Goal: Task Accomplishment & Management: Use online tool/utility

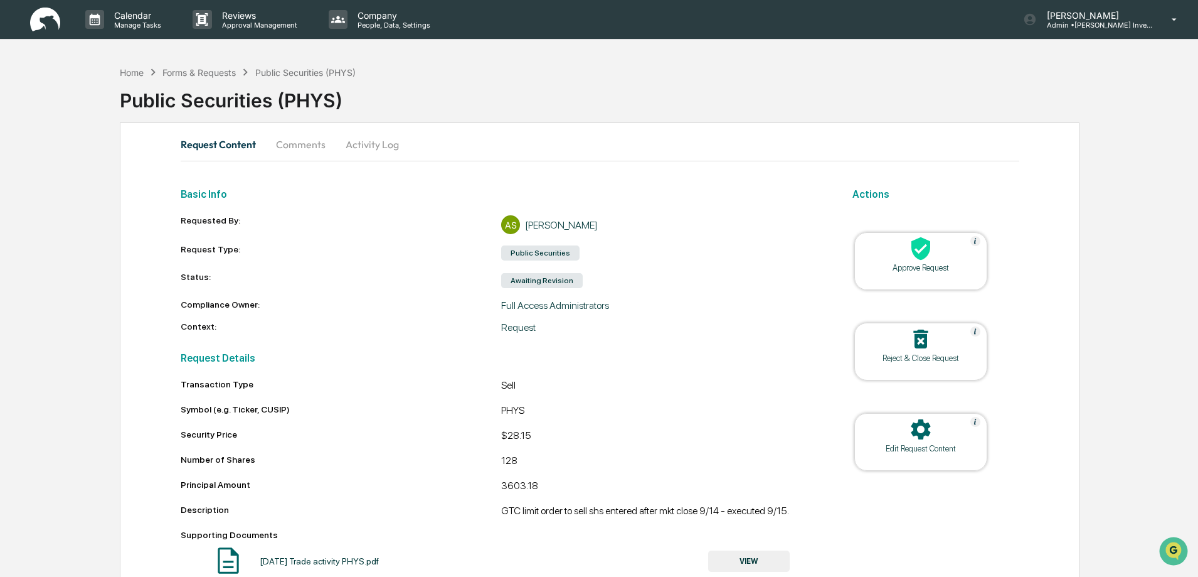
click at [366, 144] on button "Activity Log" at bounding box center [372, 144] width 73 height 30
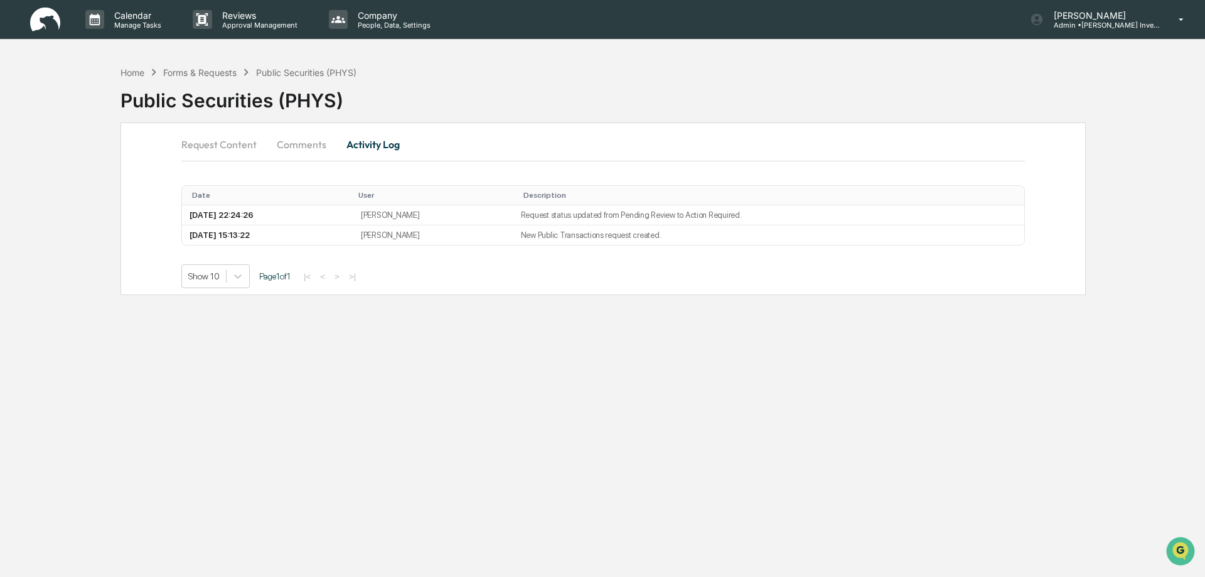
click at [308, 146] on button "Comments" at bounding box center [302, 144] width 70 height 30
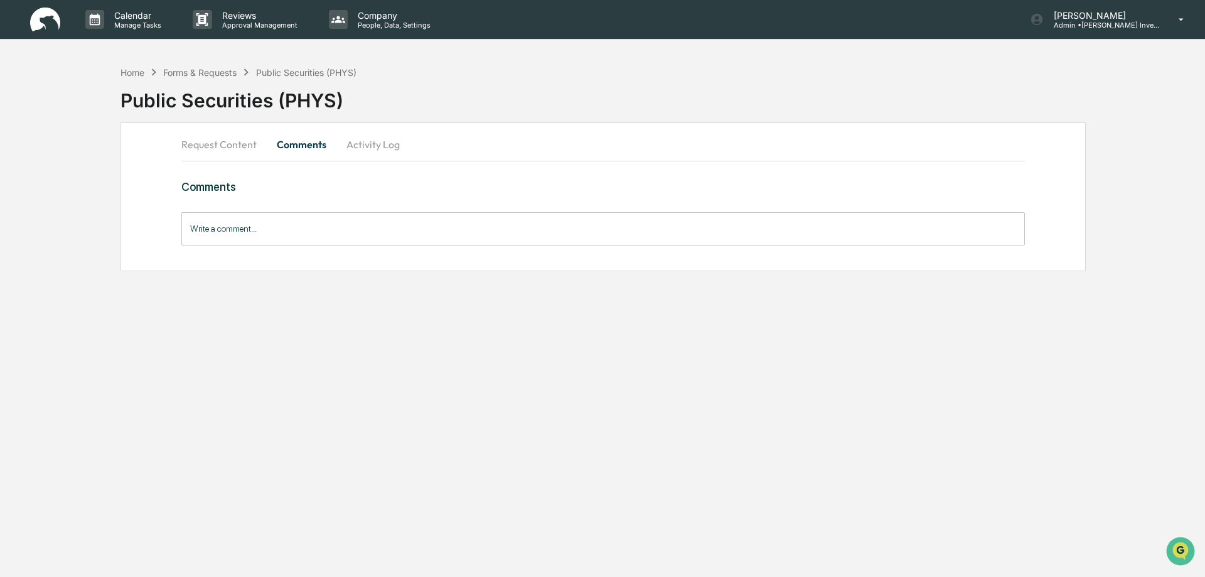
click at [201, 228] on input "Write a comment..." at bounding box center [602, 228] width 843 height 33
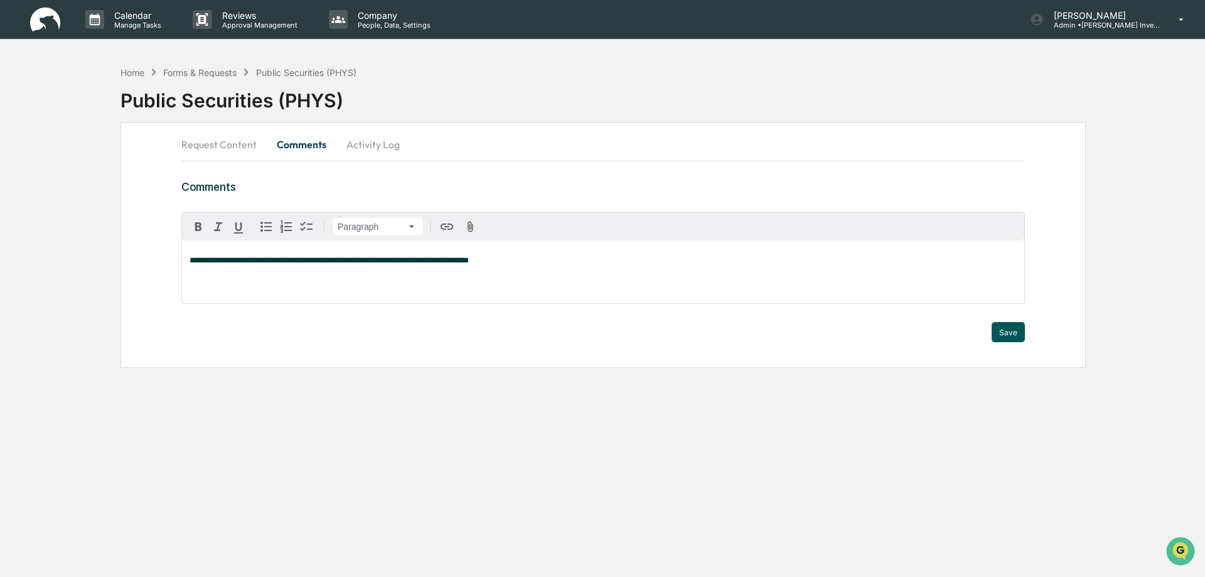
click at [1008, 329] on button "Save" at bounding box center [1007, 332] width 33 height 20
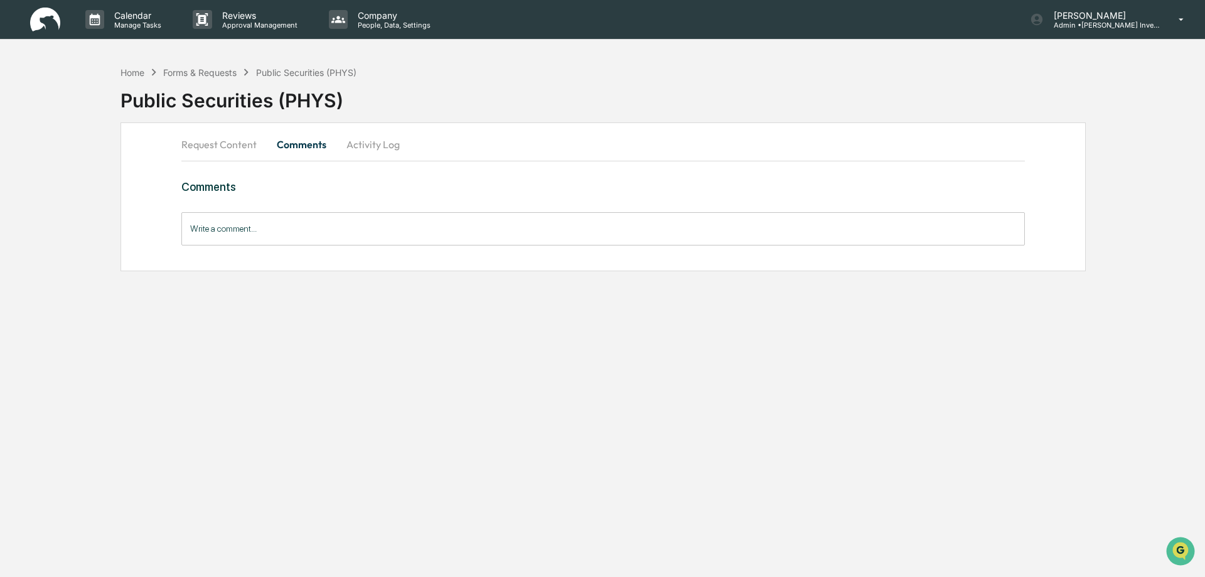
click at [213, 144] on button "Request Content" at bounding box center [223, 144] width 85 height 30
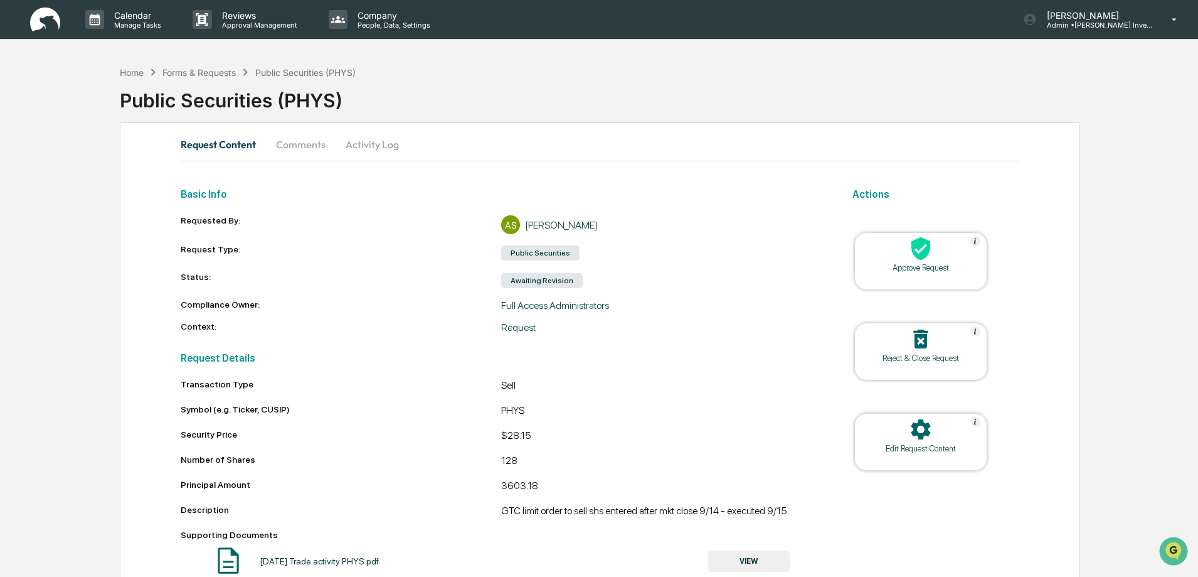
scroll to position [28, 0]
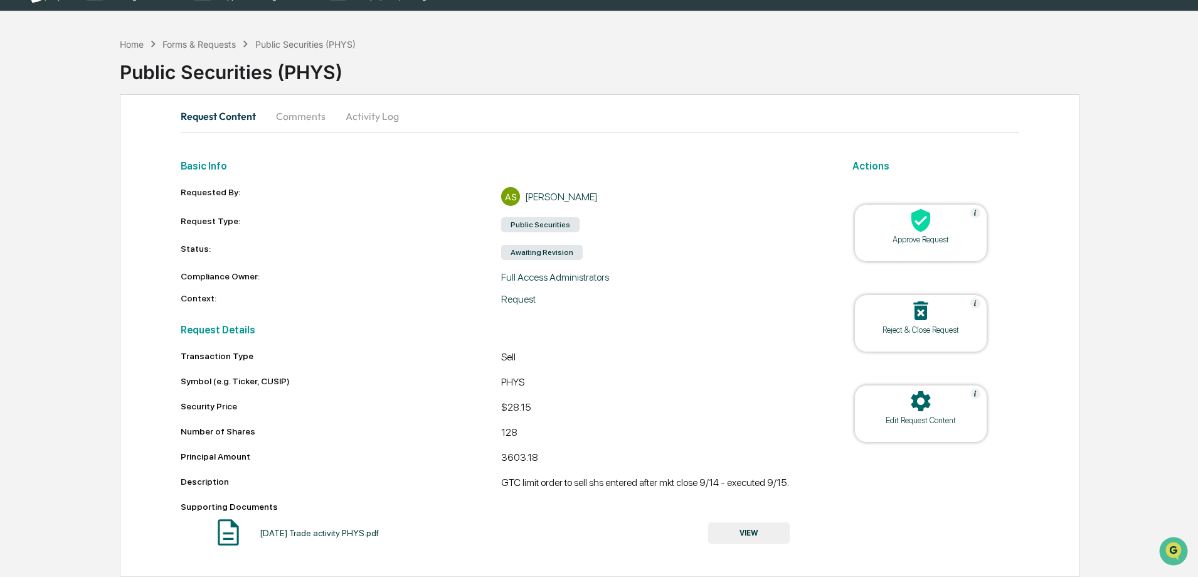
click at [920, 420] on div "Edit Request Content" at bounding box center [921, 419] width 113 height 9
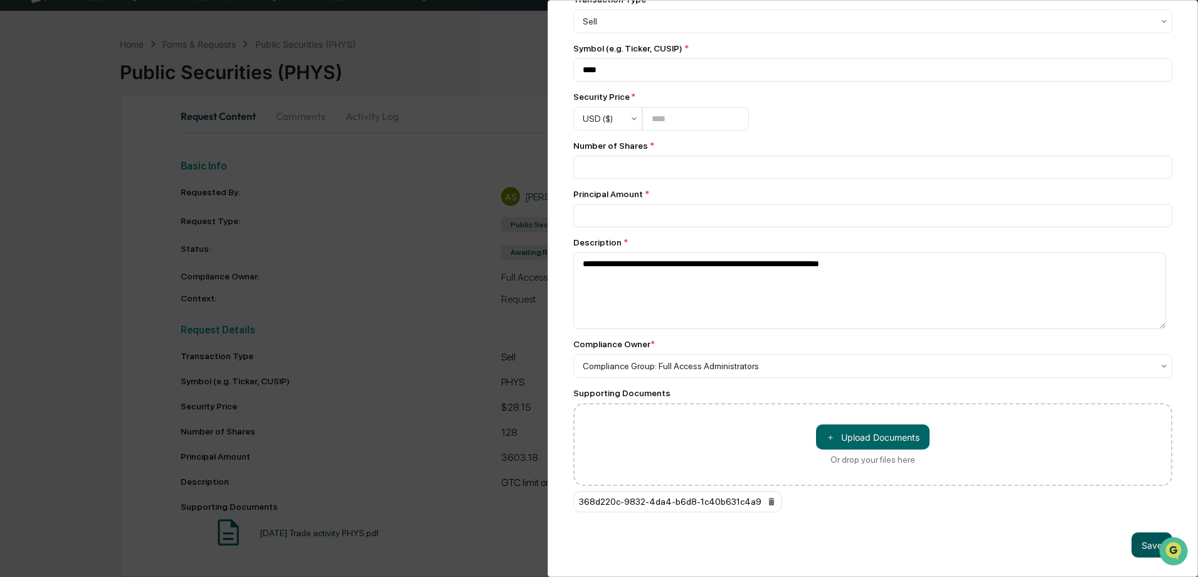
click at [1145, 537] on button "Save" at bounding box center [1152, 544] width 41 height 25
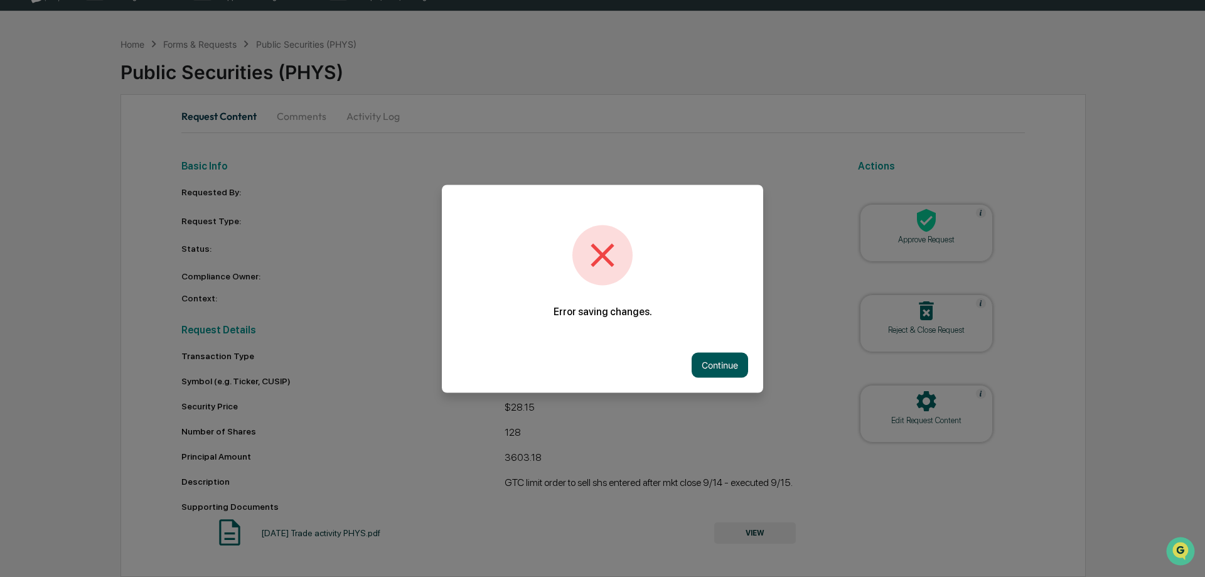
click at [724, 368] on button "Continue" at bounding box center [719, 364] width 56 height 25
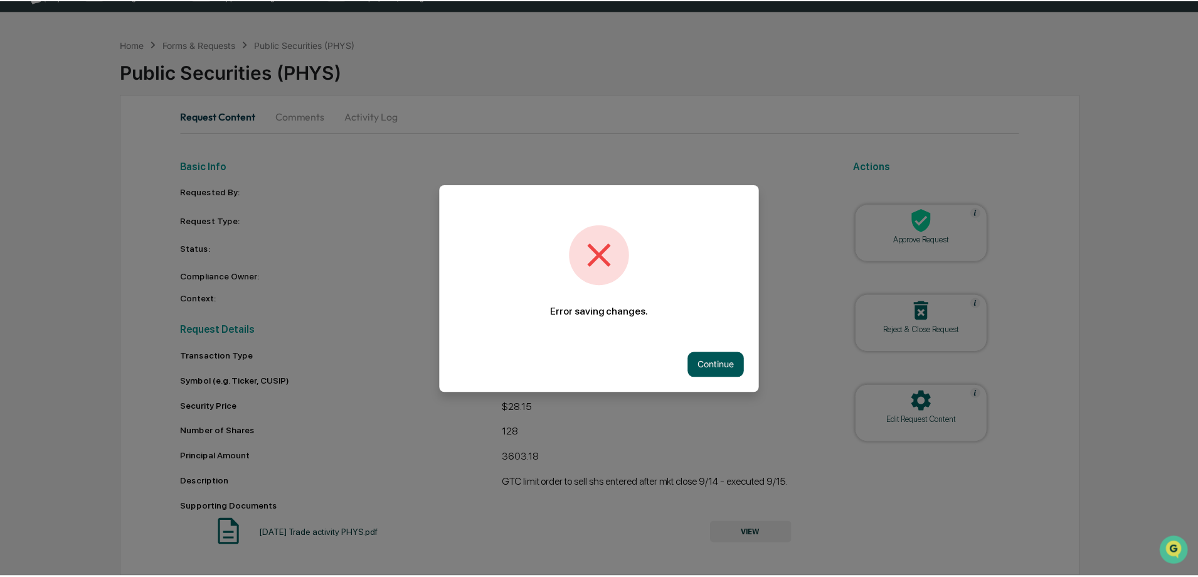
scroll to position [0, 0]
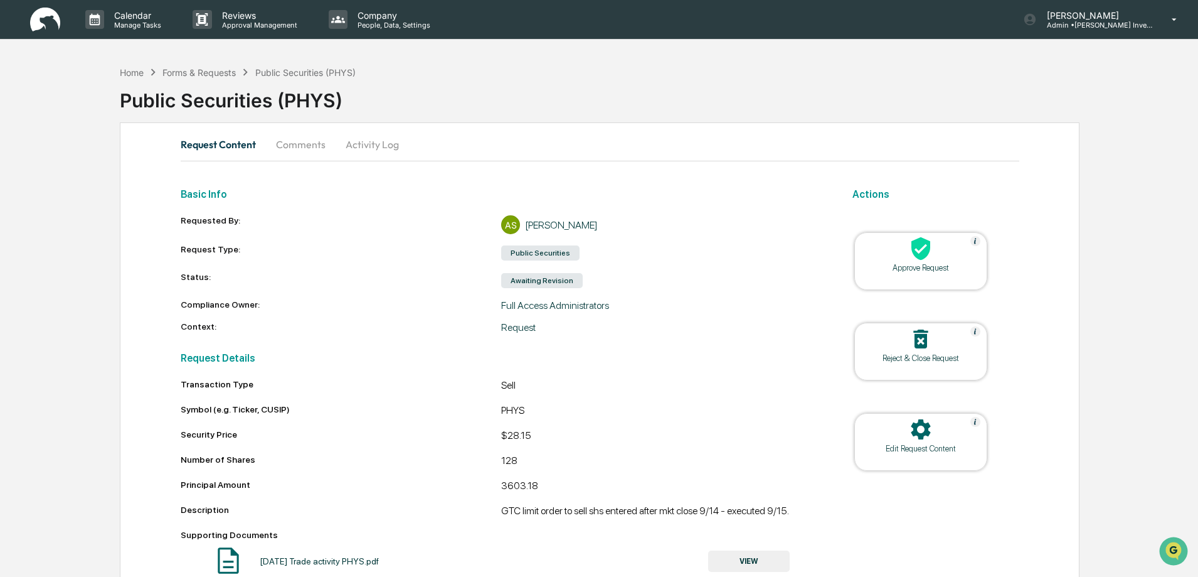
click at [313, 145] on button "Comments" at bounding box center [301, 144] width 70 height 30
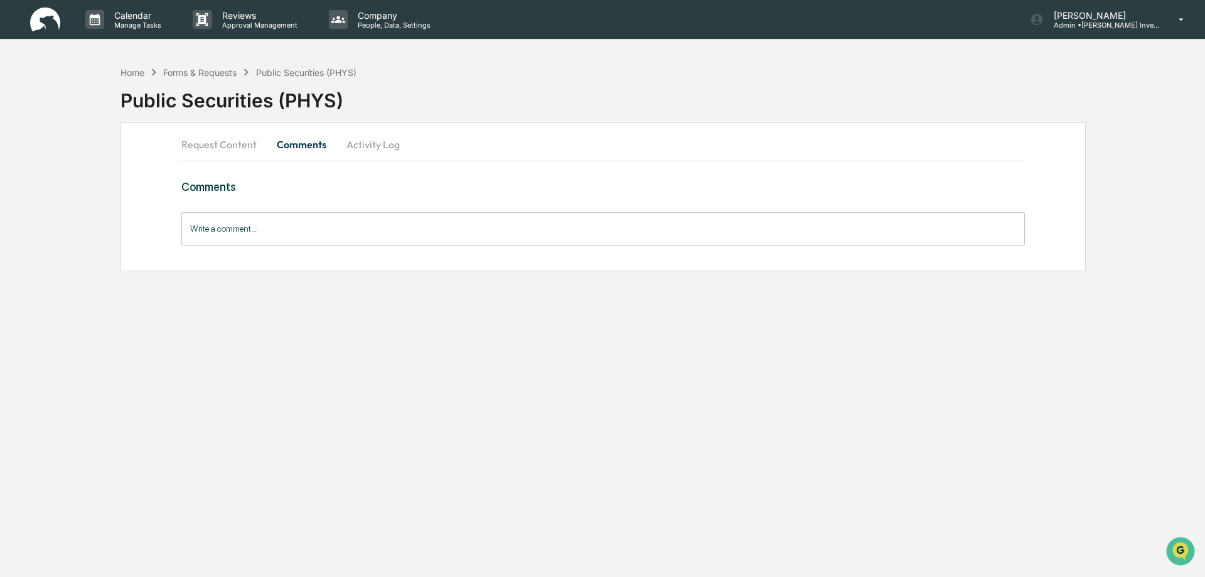
click at [355, 144] on button "Activity Log" at bounding box center [372, 144] width 73 height 30
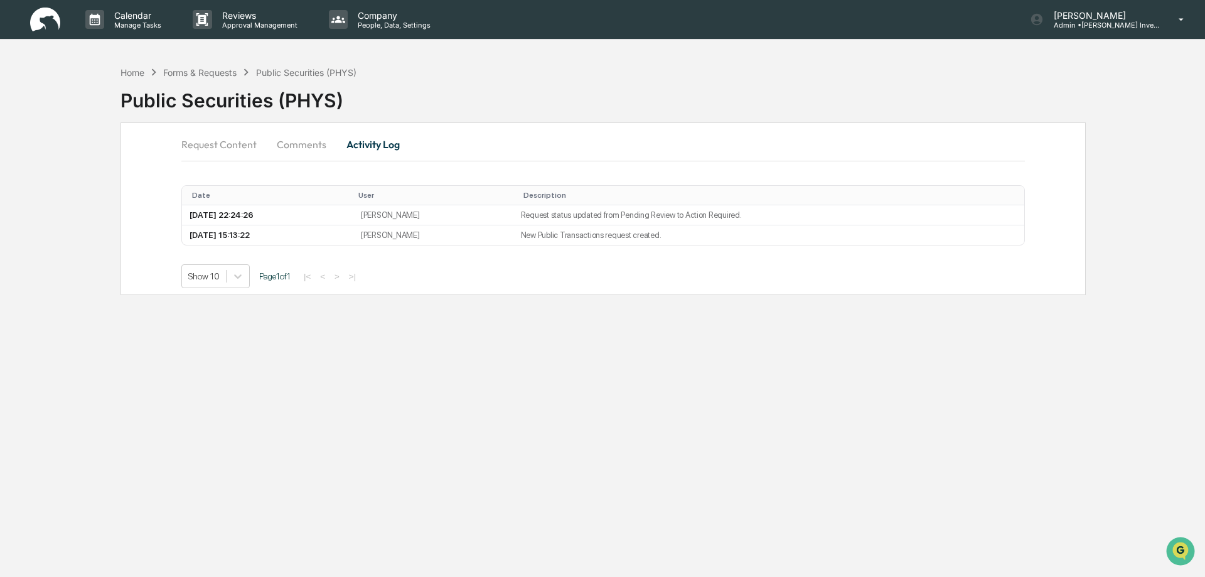
click at [289, 143] on button "Comments" at bounding box center [302, 144] width 70 height 30
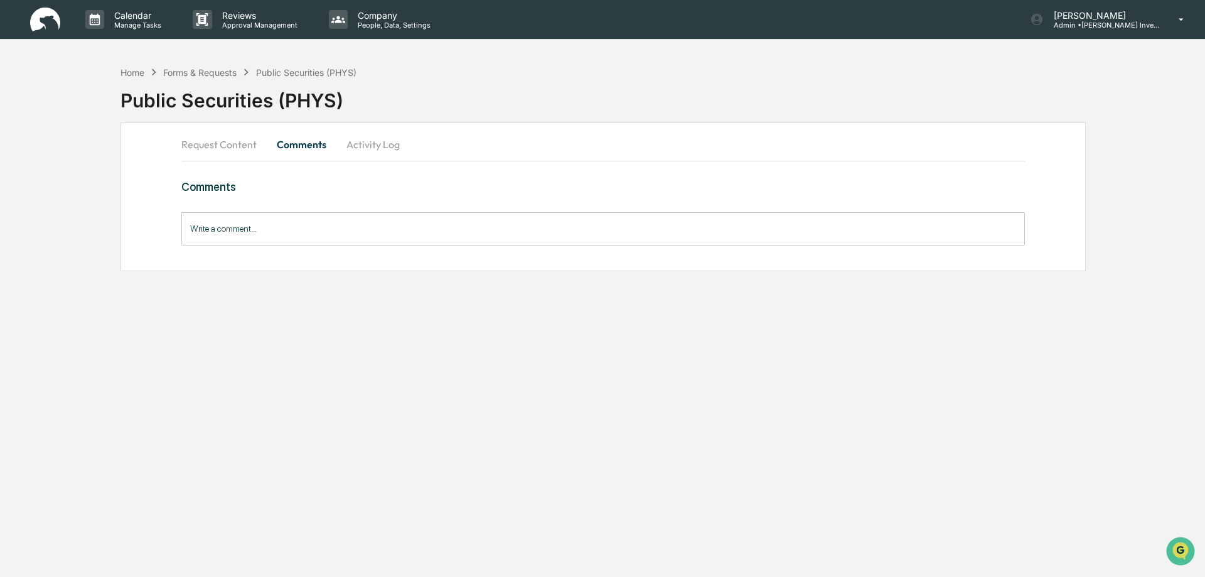
click at [208, 228] on input "Write a comment..." at bounding box center [602, 228] width 843 height 33
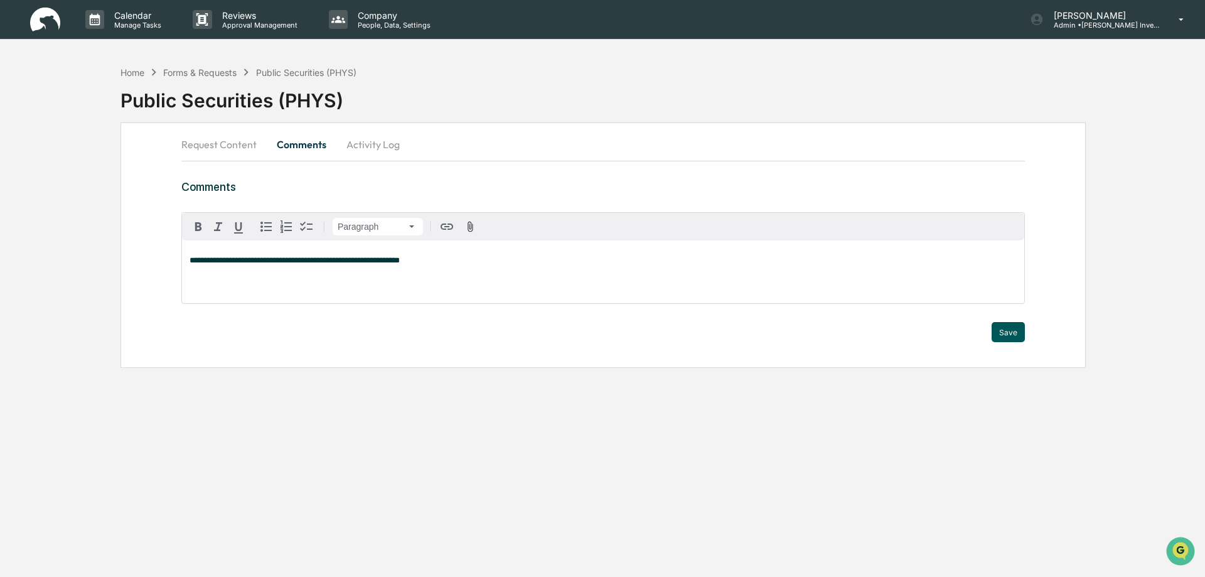
click at [1008, 327] on button "Save" at bounding box center [1007, 332] width 33 height 20
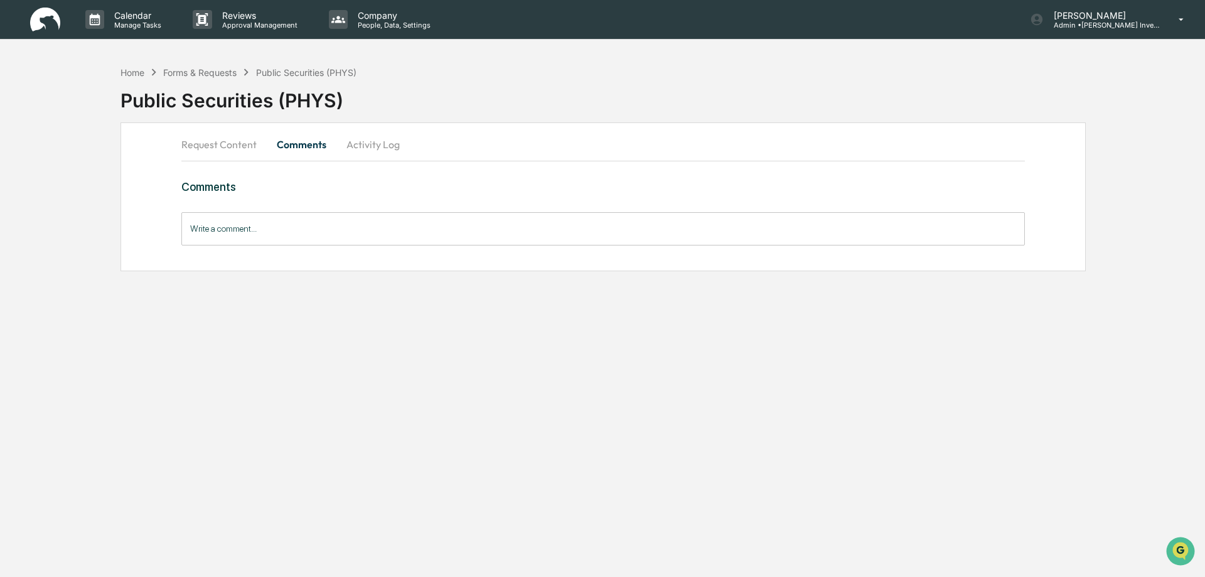
click at [375, 144] on button "Activity Log" at bounding box center [372, 144] width 73 height 30
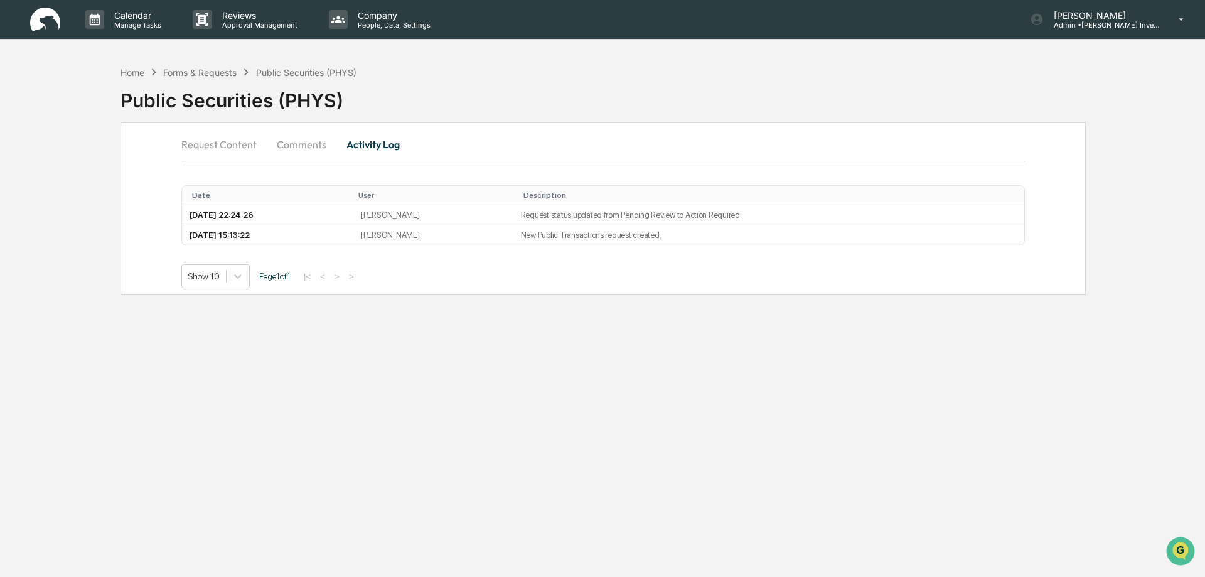
click at [235, 146] on button "Request Content" at bounding box center [223, 144] width 85 height 30
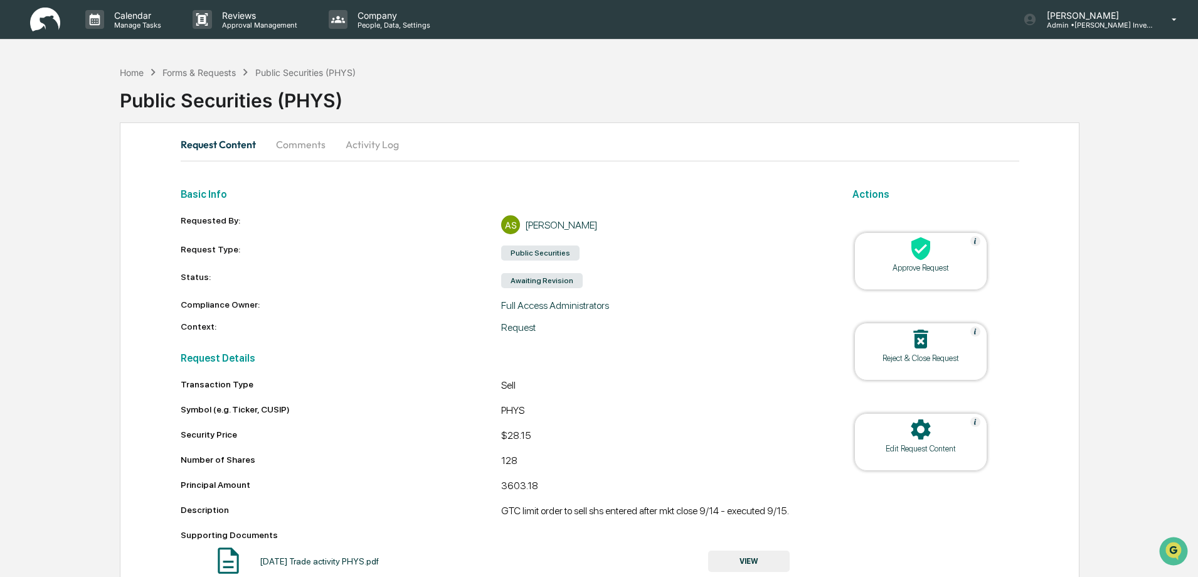
click at [925, 257] on icon at bounding box center [921, 248] width 19 height 23
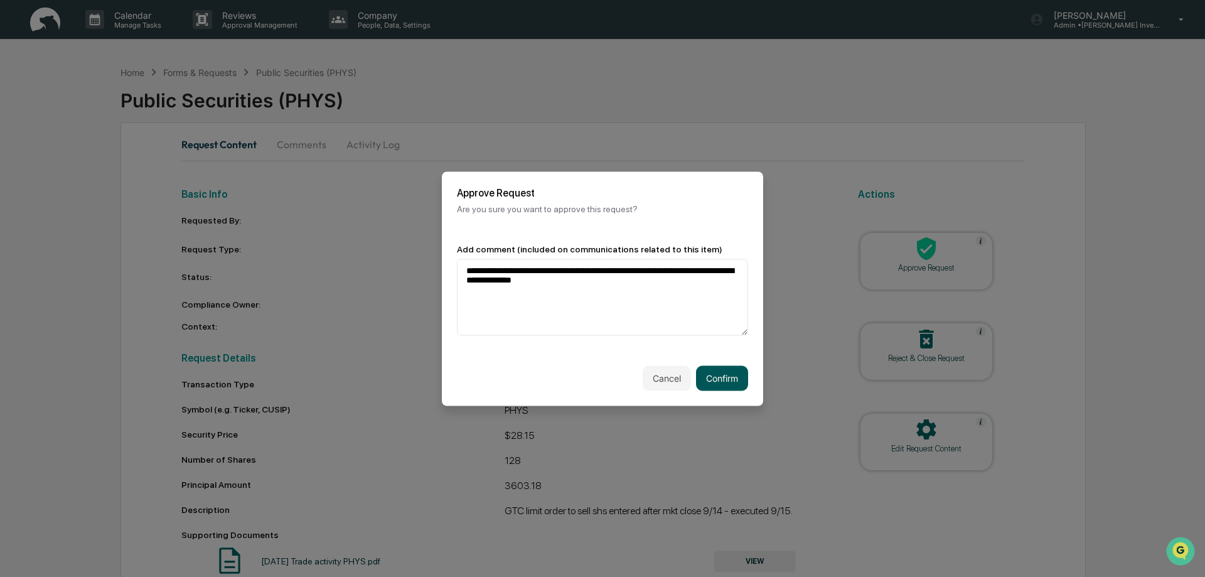
type textarea "**********"
click at [722, 377] on button "Confirm" at bounding box center [722, 377] width 52 height 25
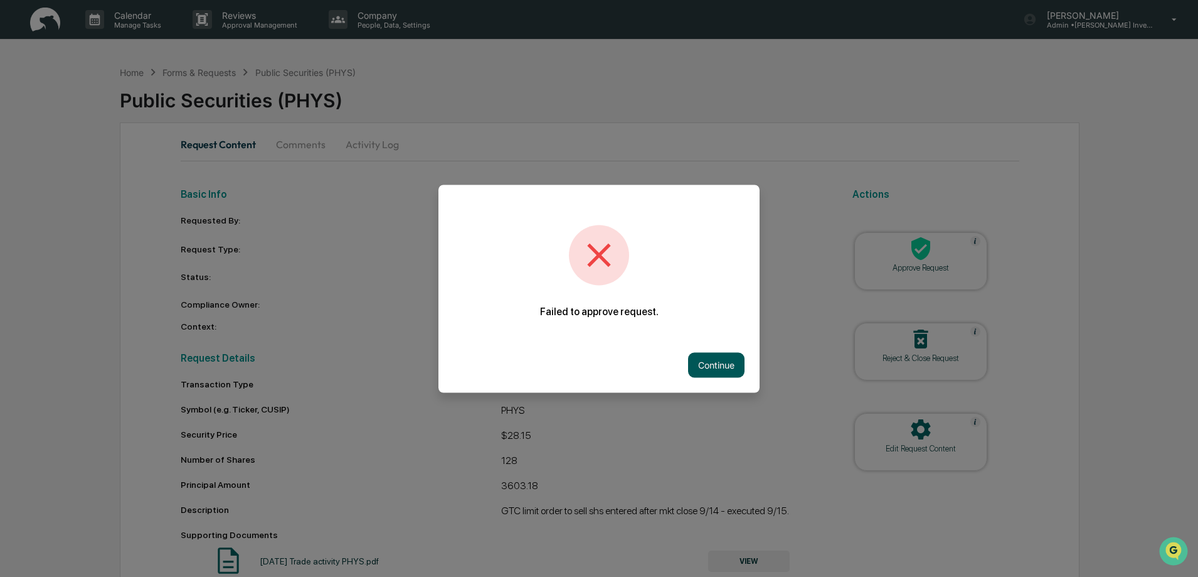
click at [720, 366] on button "Continue" at bounding box center [716, 364] width 56 height 25
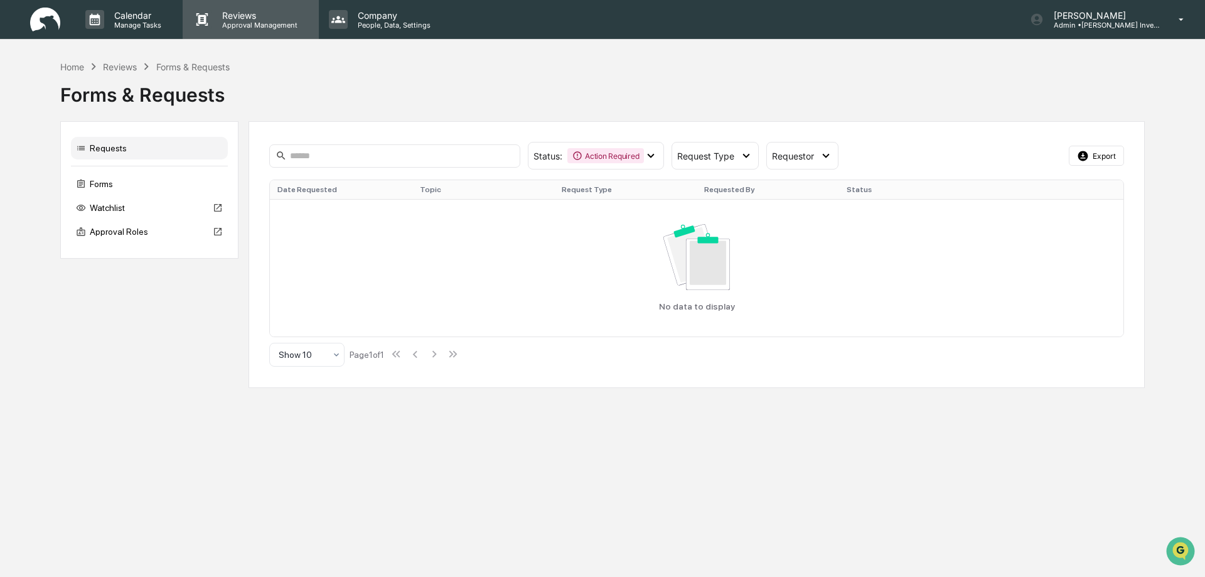
click at [229, 19] on p "Reviews" at bounding box center [258, 15] width 92 height 11
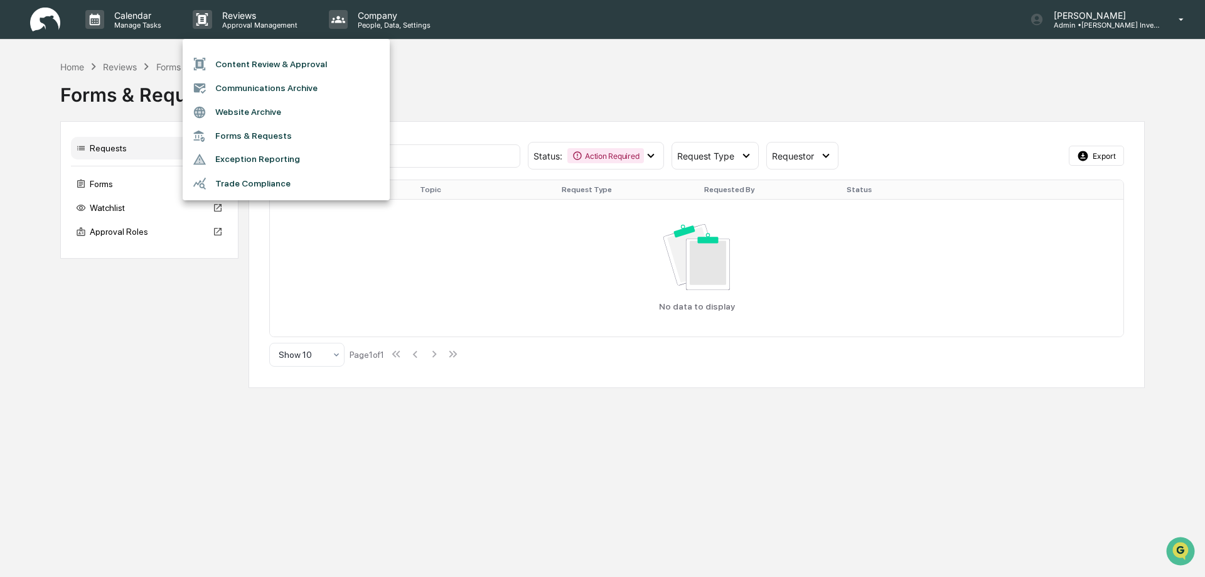
click at [253, 64] on li "Content Review & Approval" at bounding box center [286, 64] width 207 height 24
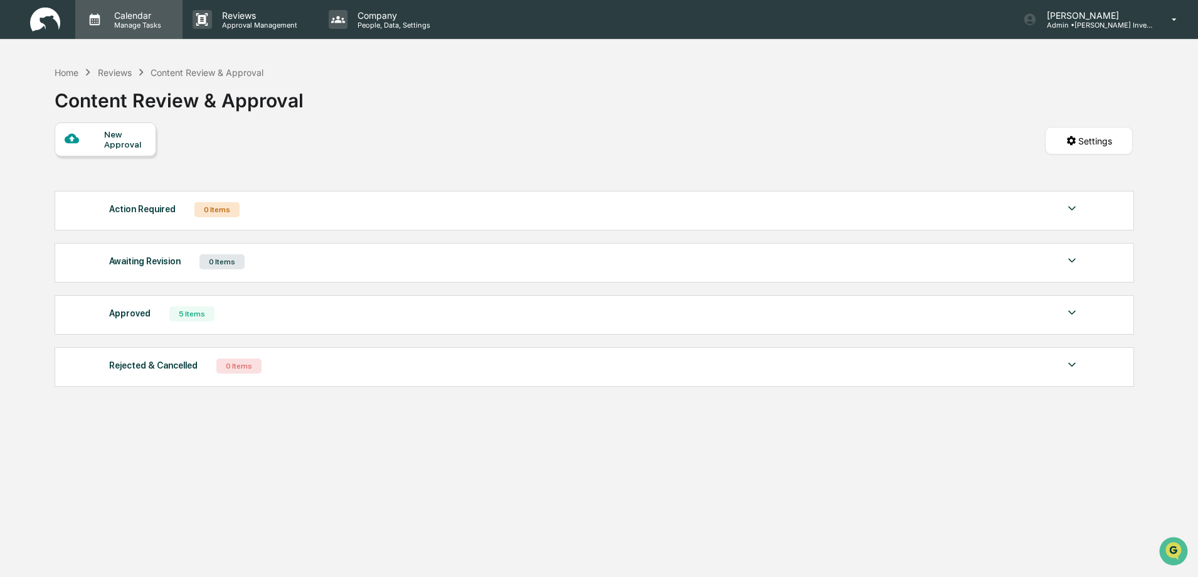
click at [134, 16] on p "Calendar" at bounding box center [135, 15] width 63 height 11
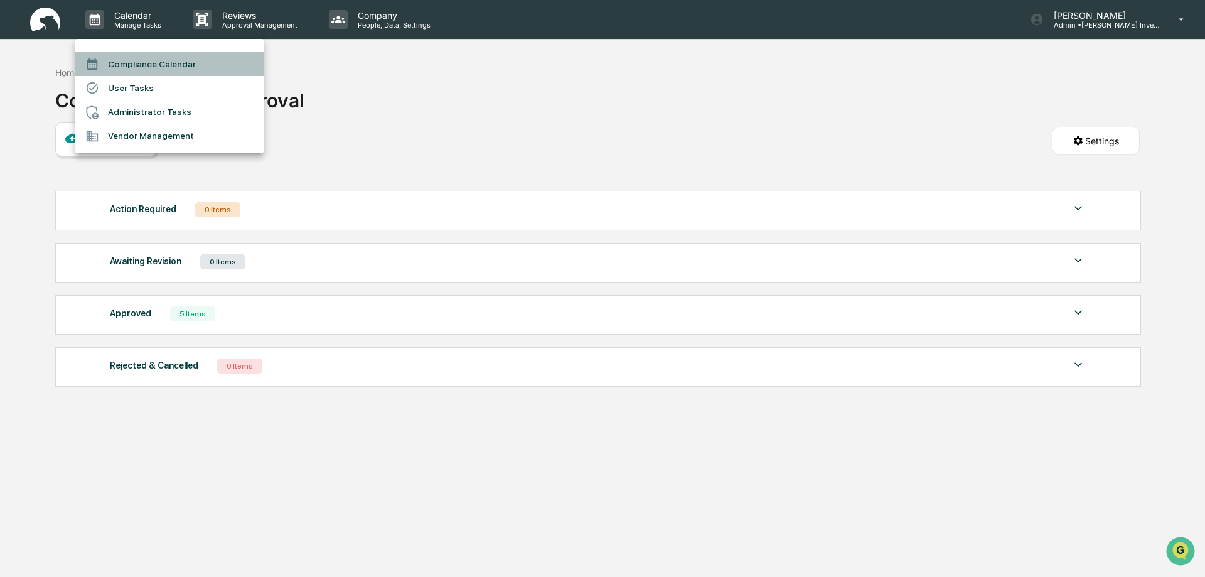
click at [146, 62] on li "Compliance Calendar" at bounding box center [169, 64] width 188 height 24
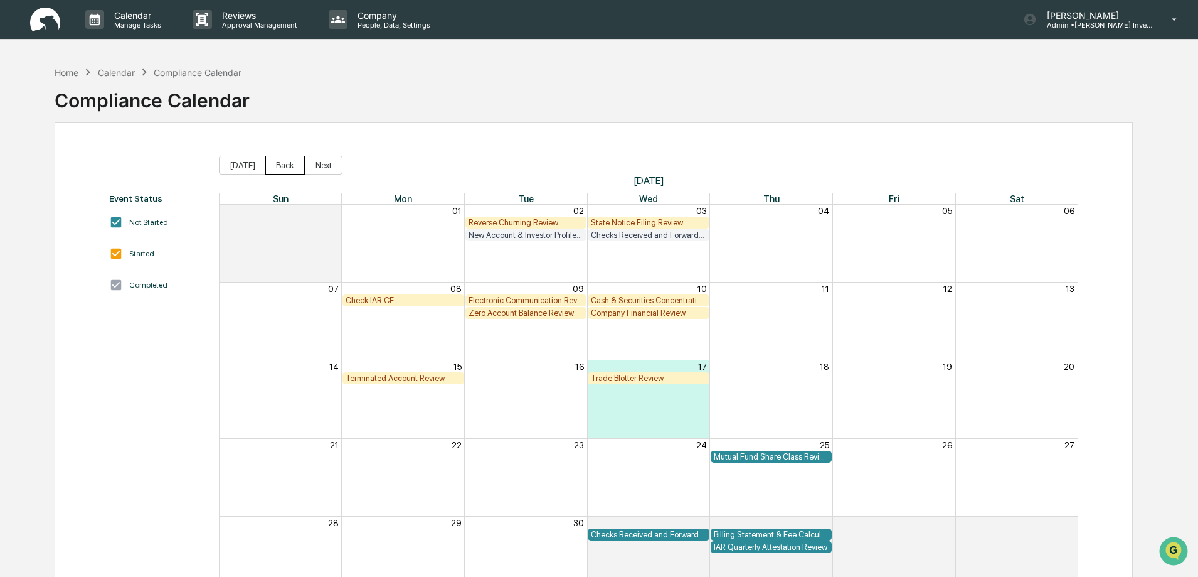
click at [270, 161] on button "Back" at bounding box center [285, 165] width 40 height 19
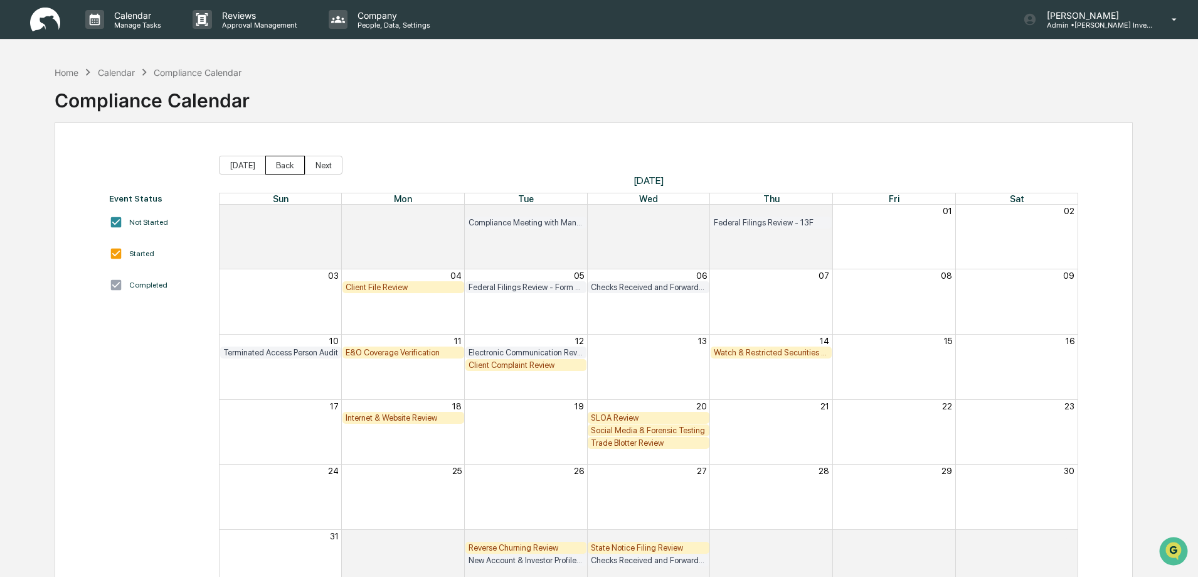
click at [270, 161] on button "Back" at bounding box center [285, 165] width 40 height 19
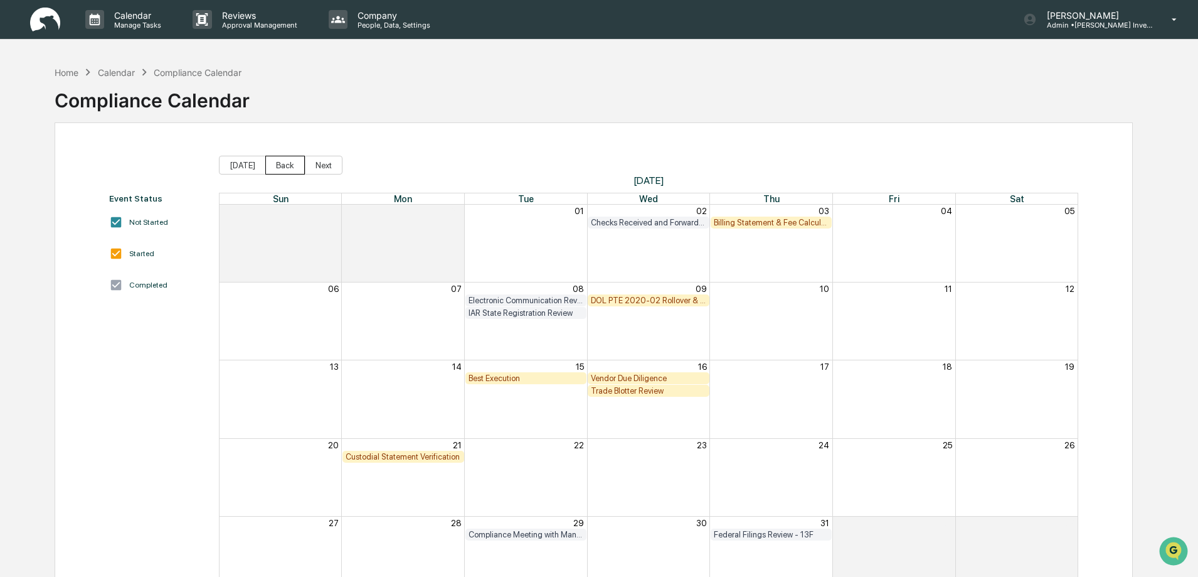
click at [270, 161] on button "Back" at bounding box center [285, 165] width 40 height 19
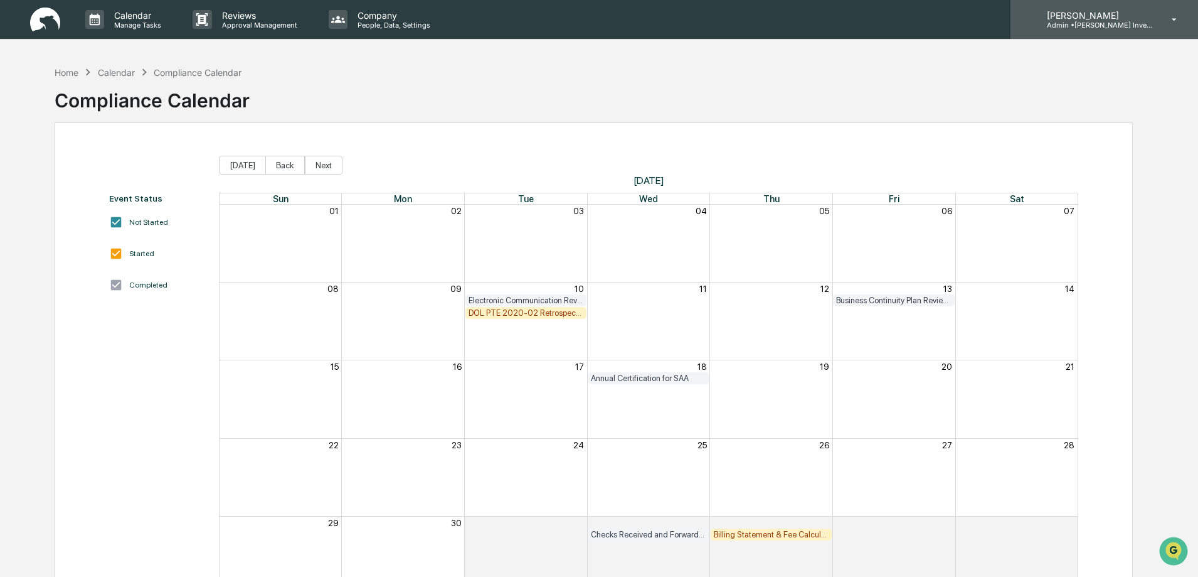
click at [1085, 19] on p "[PERSON_NAME]" at bounding box center [1095, 15] width 117 height 11
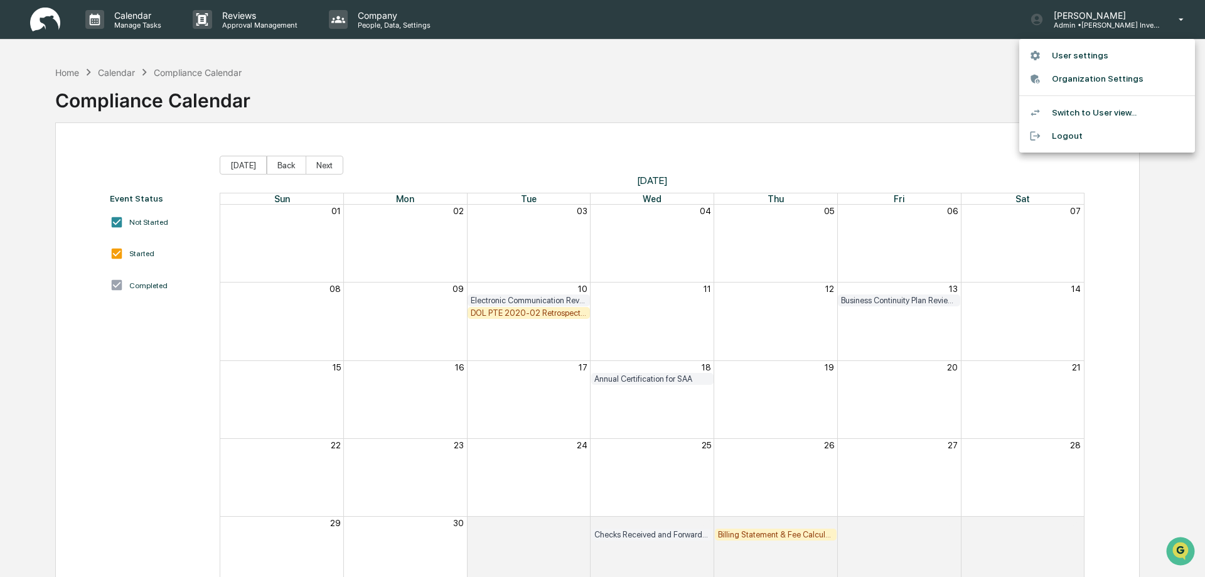
click at [1089, 112] on li "Switch to User view..." at bounding box center [1107, 112] width 176 height 23
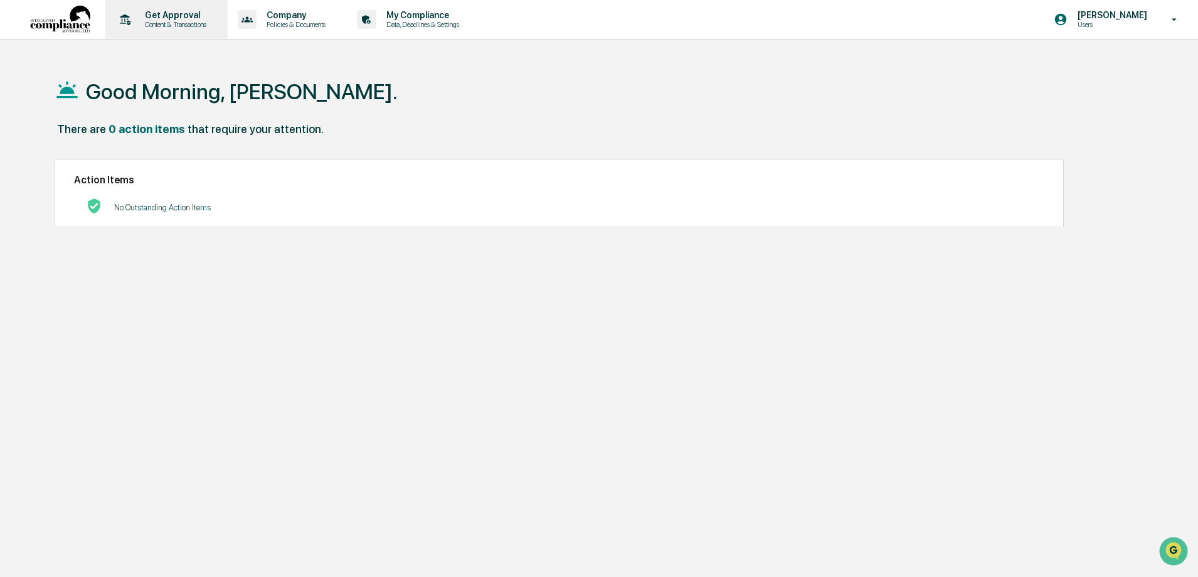
click at [184, 16] on p "Get Approval" at bounding box center [174, 15] width 78 height 10
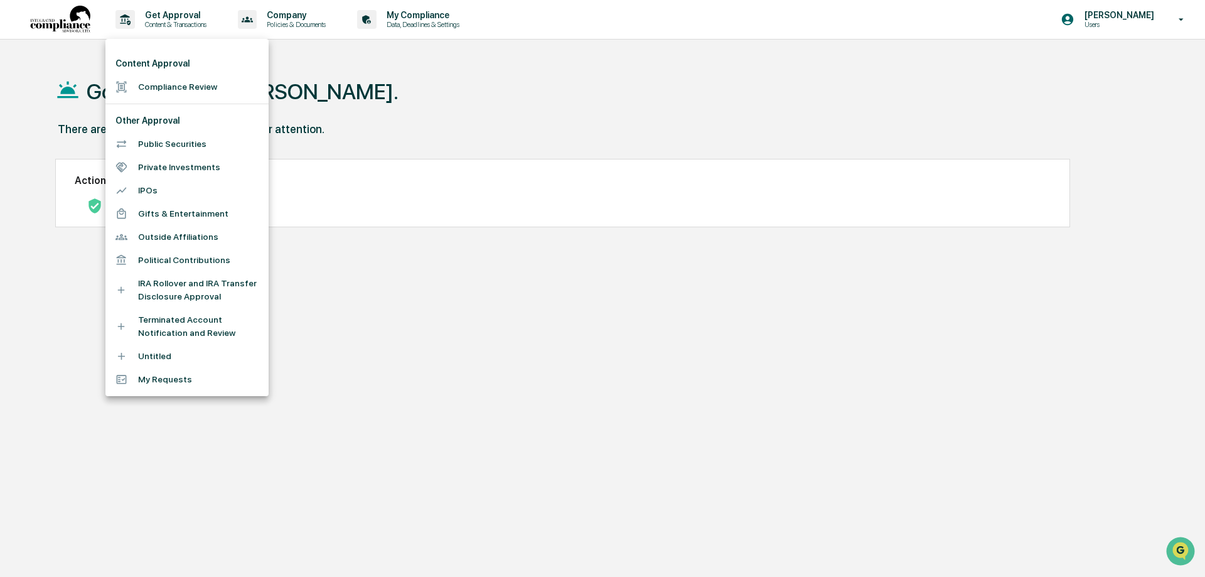
click at [167, 379] on li "My Requests" at bounding box center [186, 379] width 163 height 23
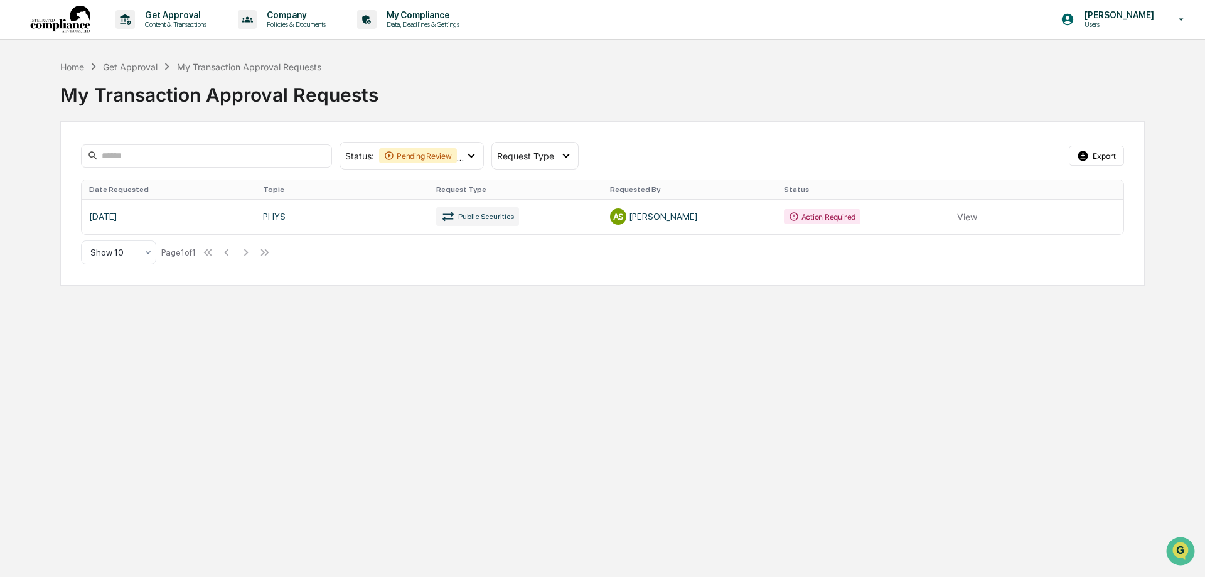
click at [815, 218] on link at bounding box center [602, 216] width 1041 height 35
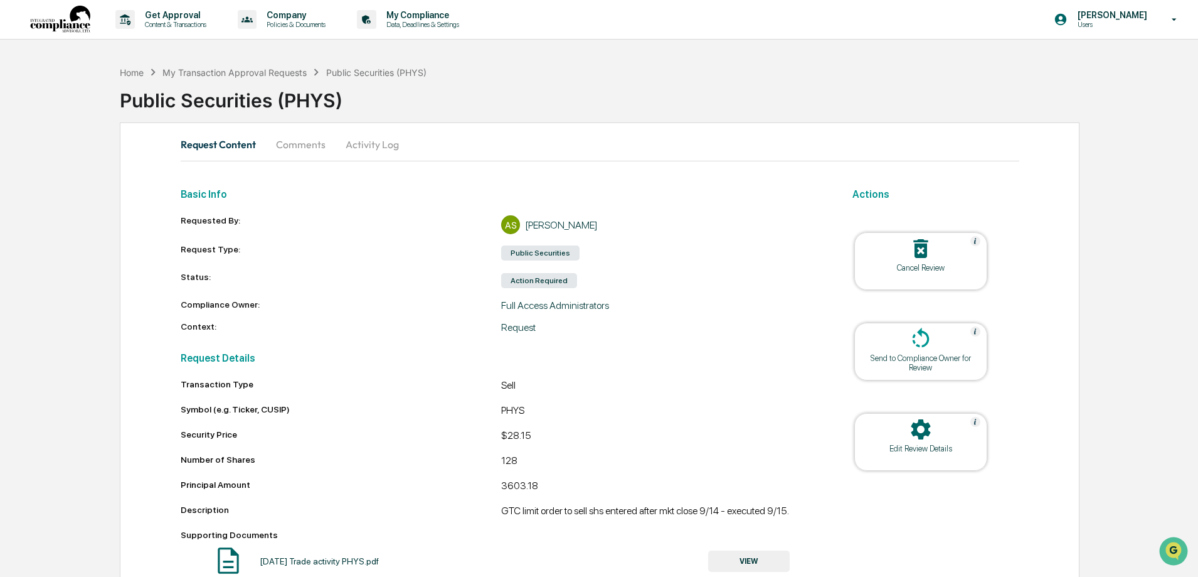
click at [919, 351] on icon at bounding box center [920, 338] width 25 height 25
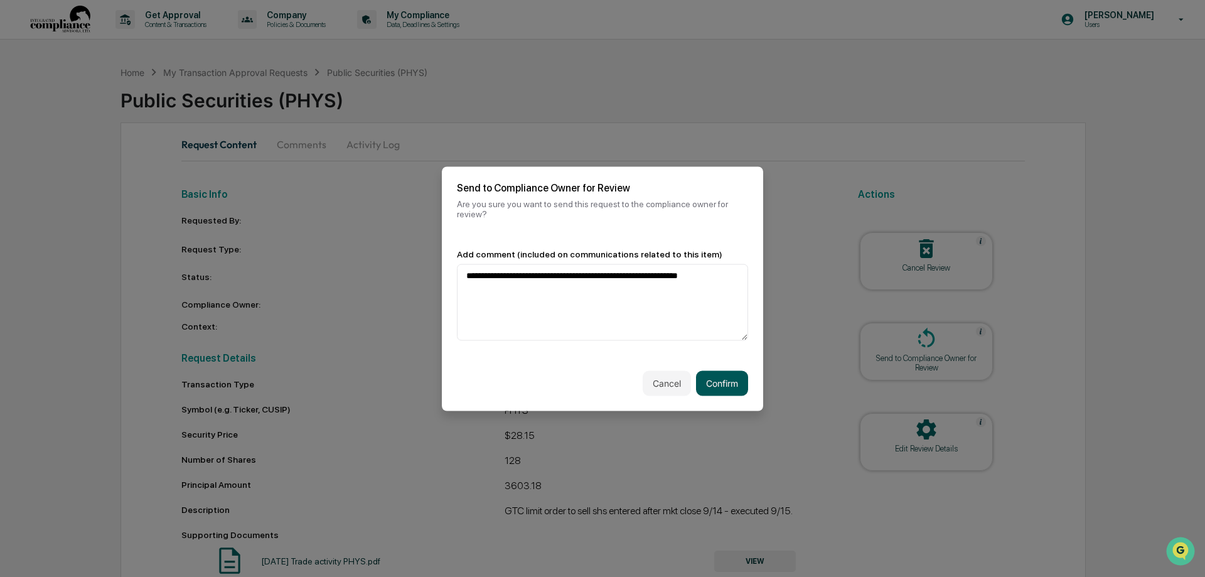
type textarea "**********"
click at [727, 382] on button "Confirm" at bounding box center [722, 382] width 52 height 25
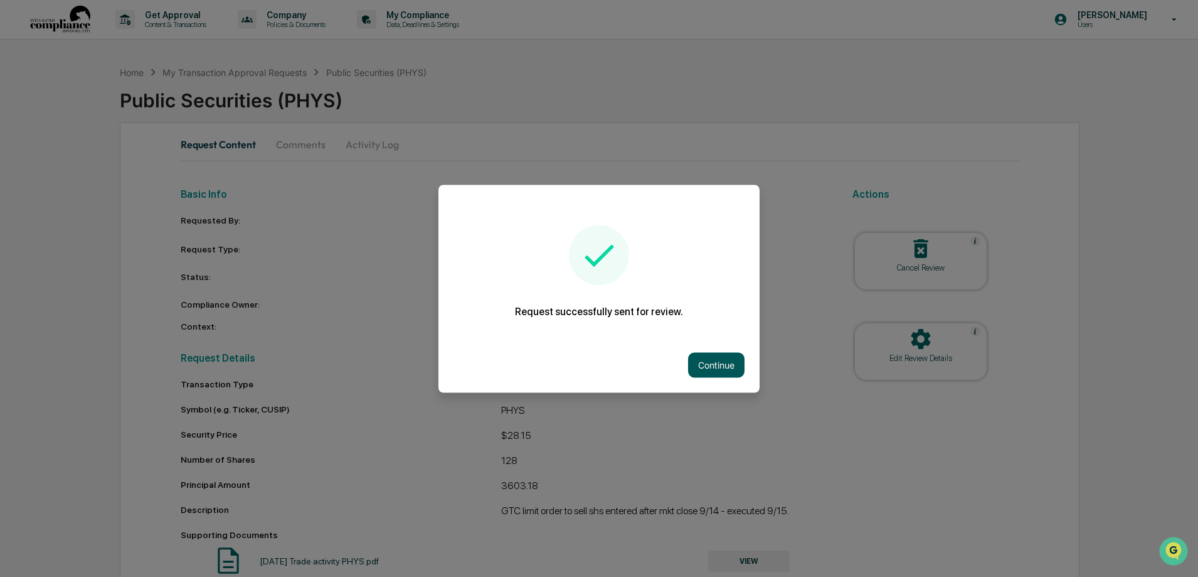
click at [720, 368] on button "Continue" at bounding box center [716, 364] width 56 height 25
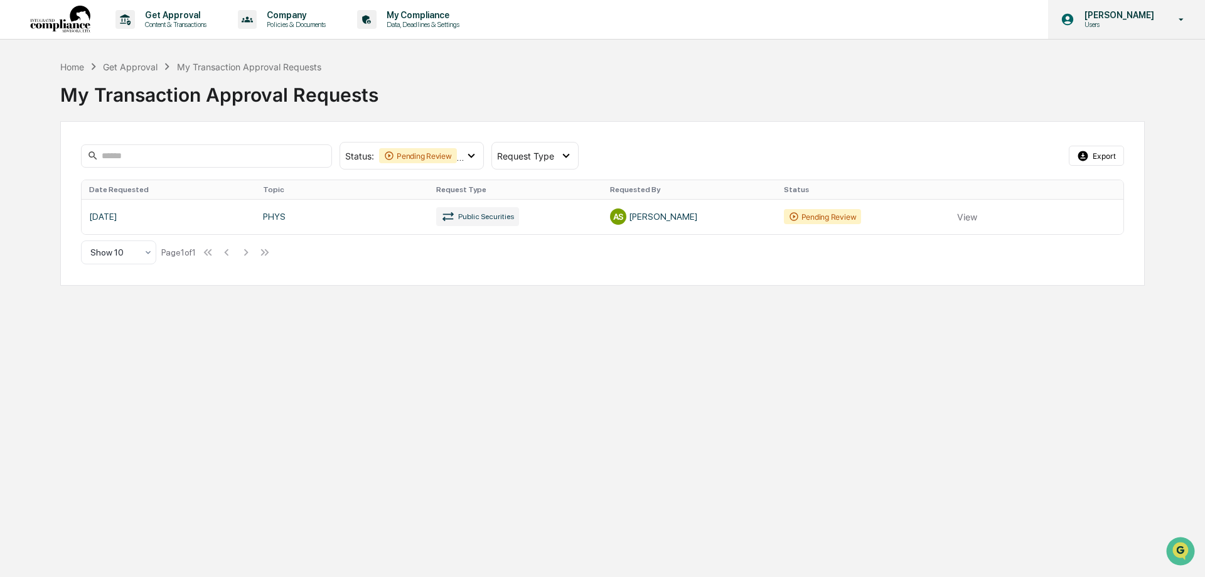
click at [1180, 19] on icon at bounding box center [1181, 20] width 22 height 12
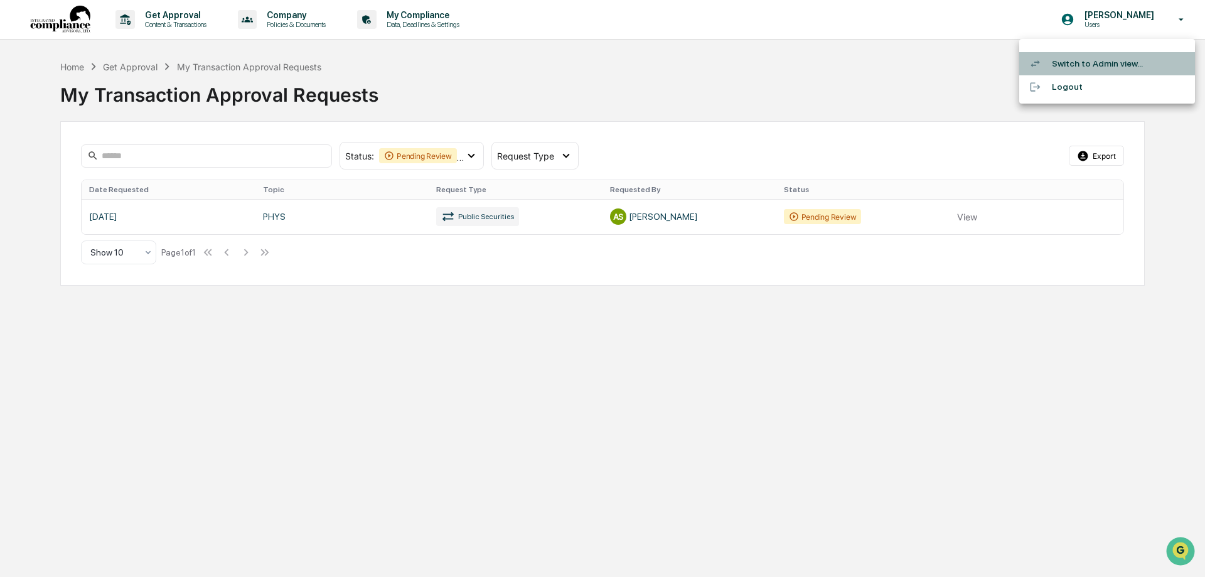
click at [1124, 60] on li "Switch to Admin view..." at bounding box center [1107, 63] width 176 height 23
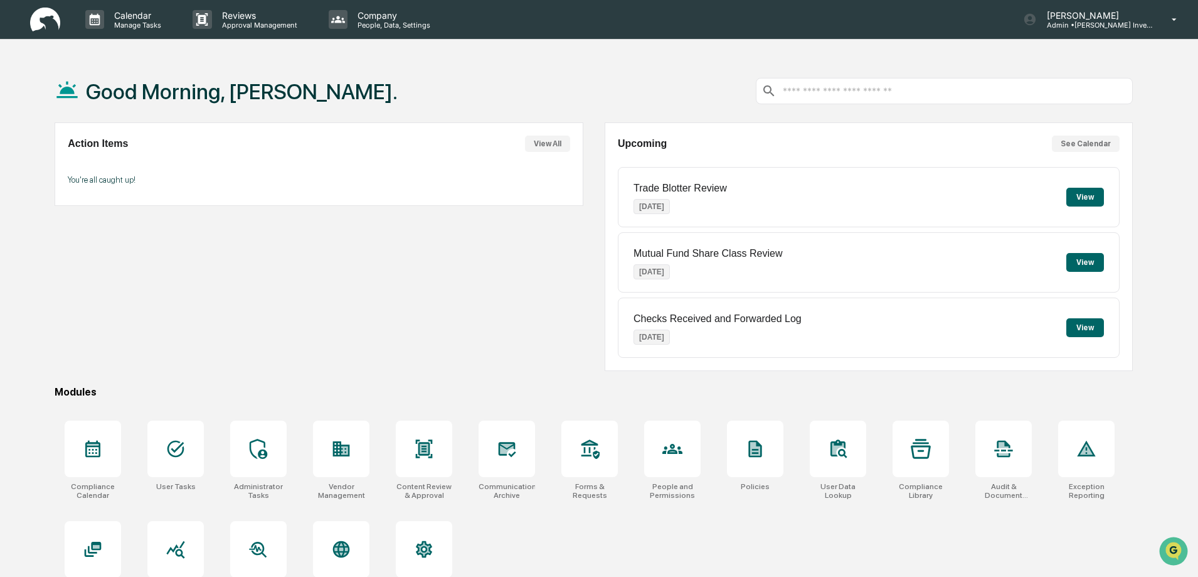
scroll to position [60, 0]
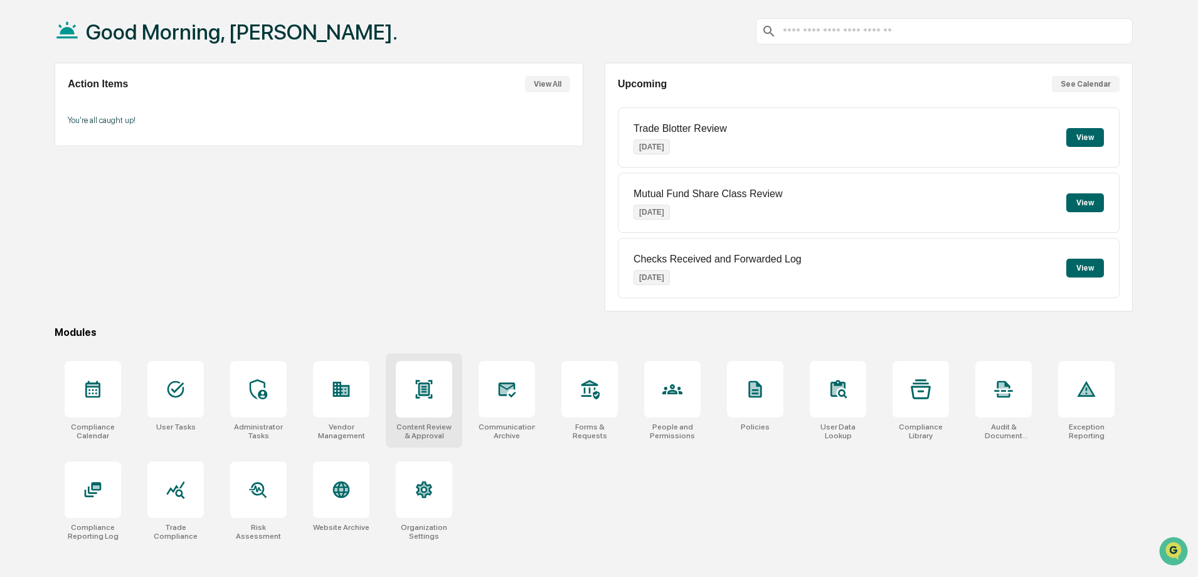
click at [415, 394] on icon at bounding box center [424, 389] width 20 height 20
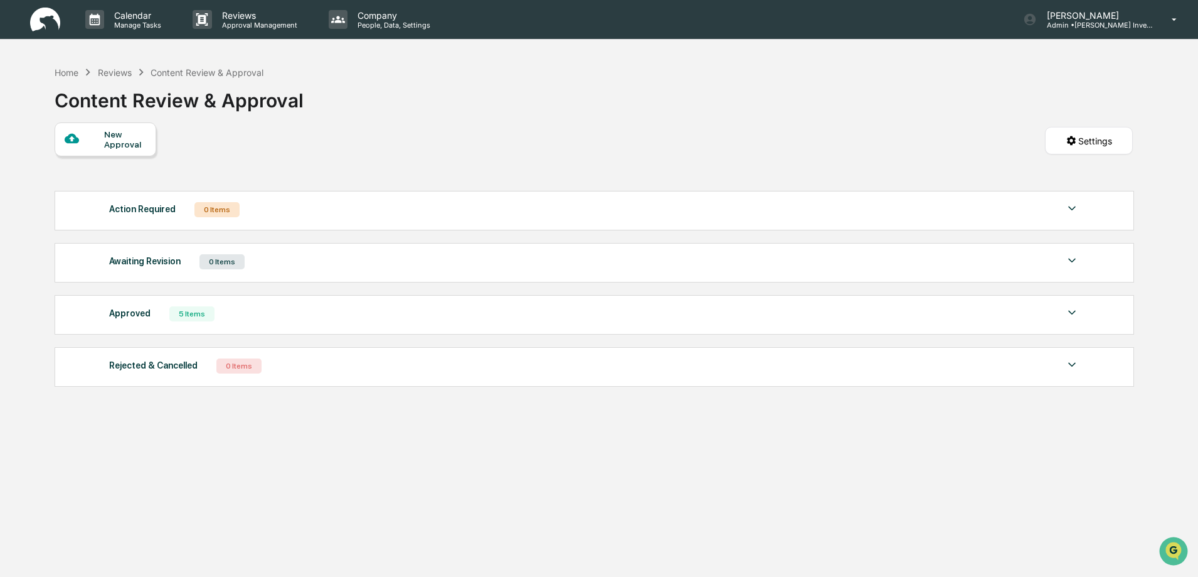
click at [192, 312] on div "5 Items" at bounding box center [191, 313] width 45 height 15
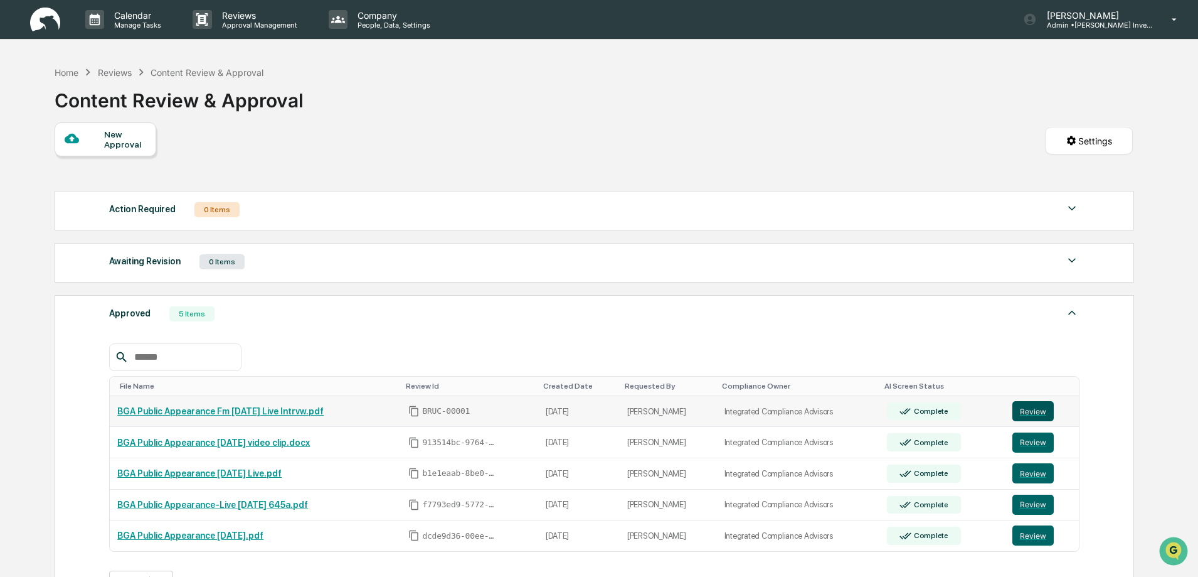
click at [1027, 412] on button "Review" at bounding box center [1033, 411] width 41 height 20
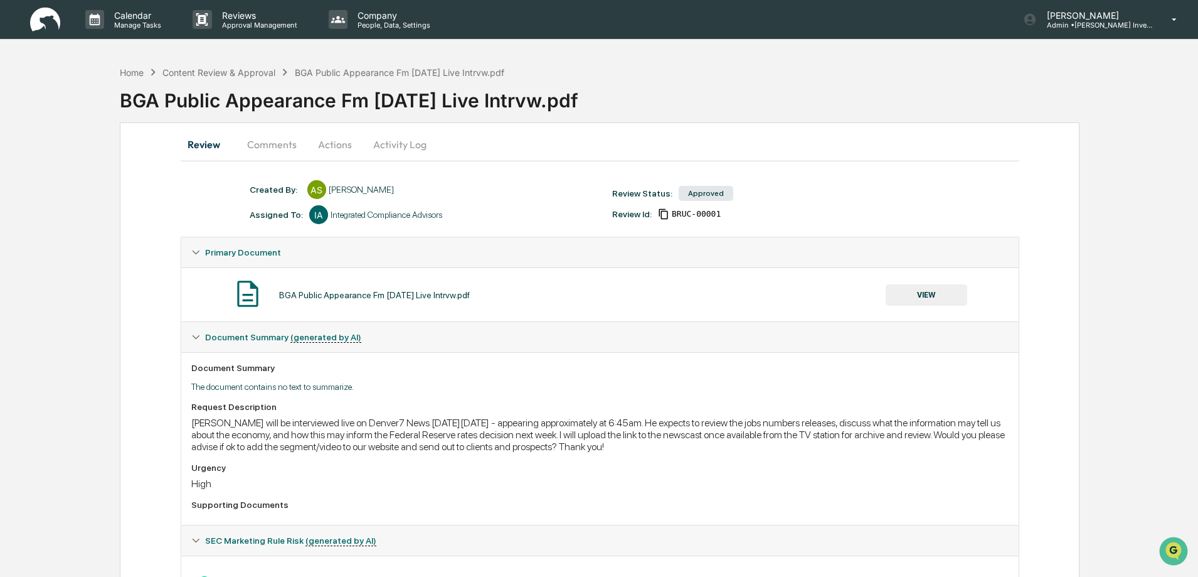
click at [339, 147] on button "Actions" at bounding box center [335, 144] width 56 height 30
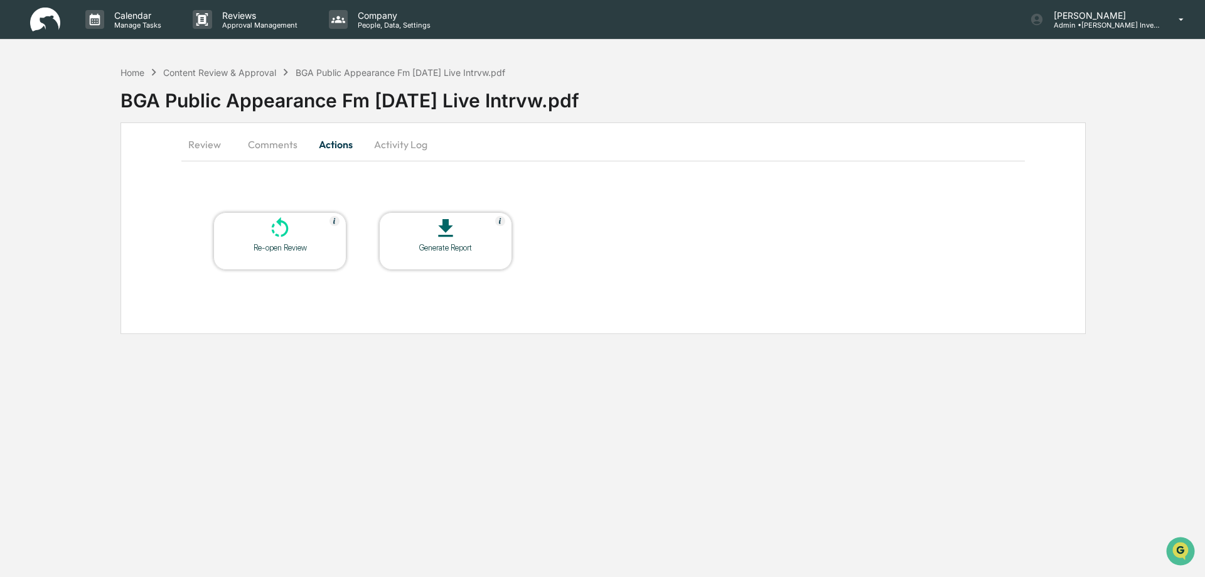
click at [213, 146] on button "Review" at bounding box center [209, 144] width 56 height 30
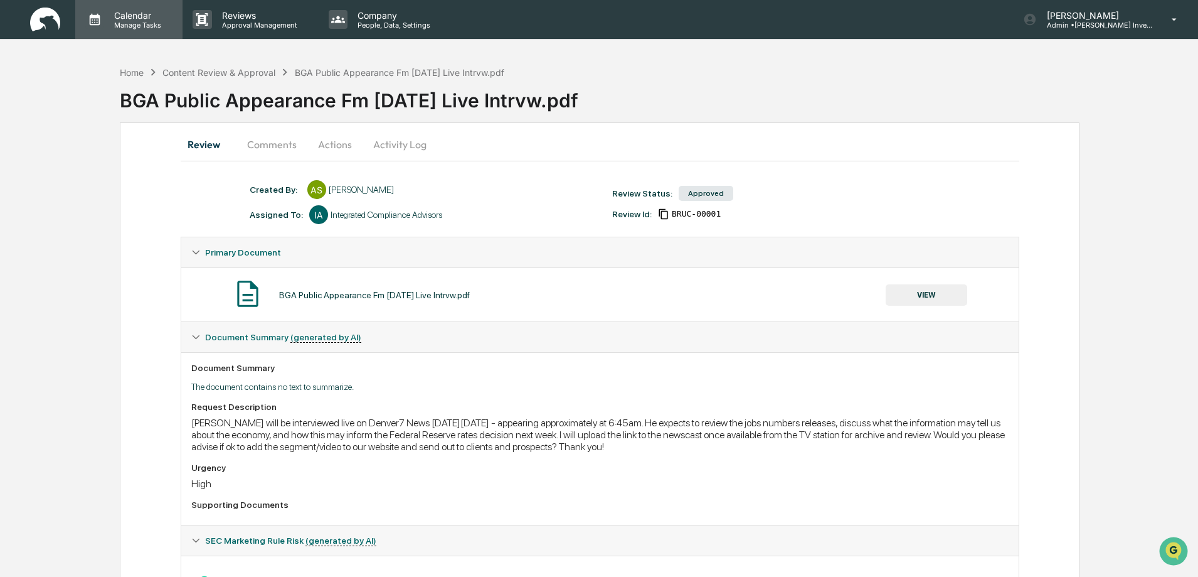
click at [144, 23] on p "Manage Tasks" at bounding box center [135, 25] width 63 height 9
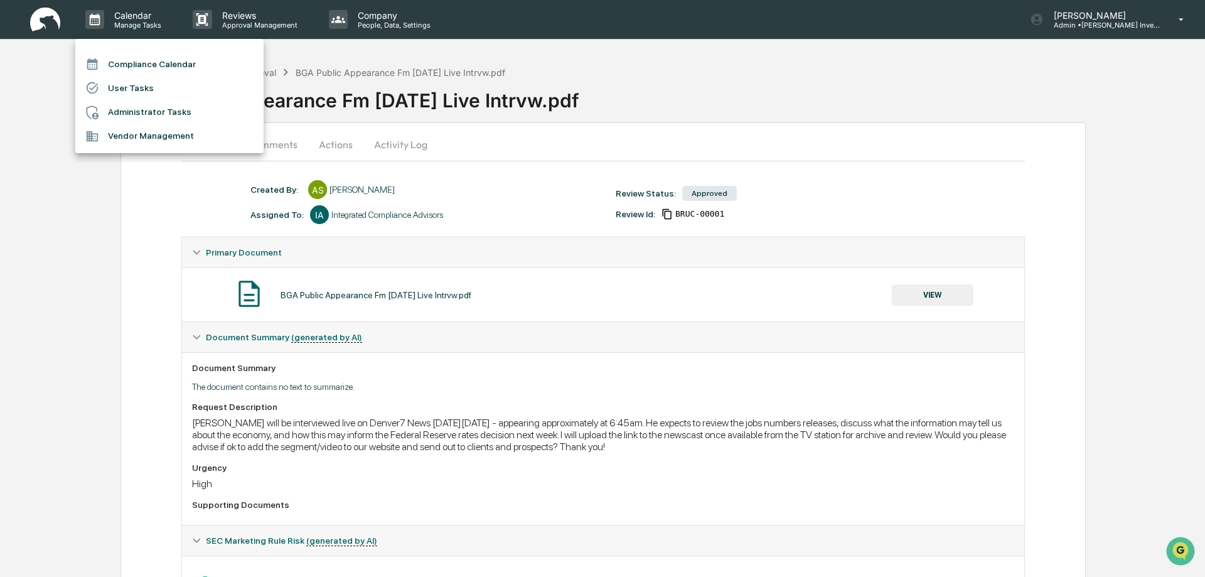
click at [162, 62] on li "Compliance Calendar" at bounding box center [169, 64] width 188 height 24
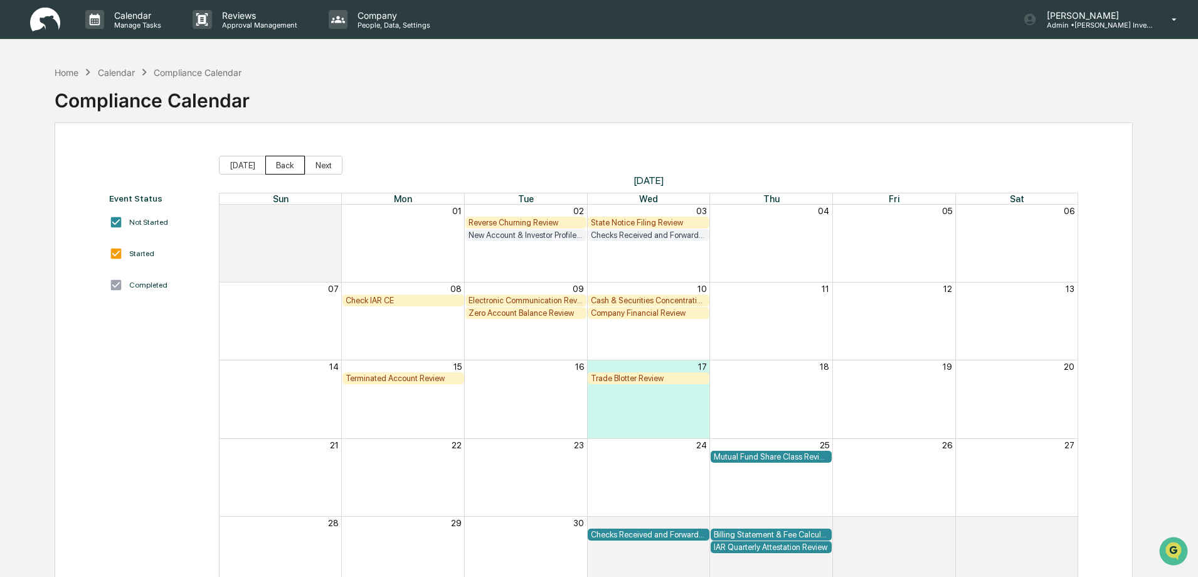
click at [284, 167] on button "Back" at bounding box center [285, 165] width 40 height 19
